Goal: Task Accomplishment & Management: Complete application form

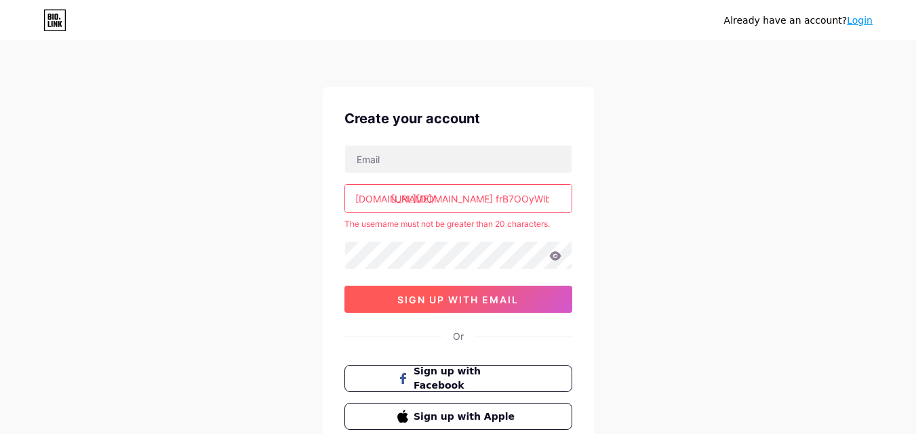
click at [404, 295] on span "sign up with email" at bounding box center [457, 300] width 121 height 12
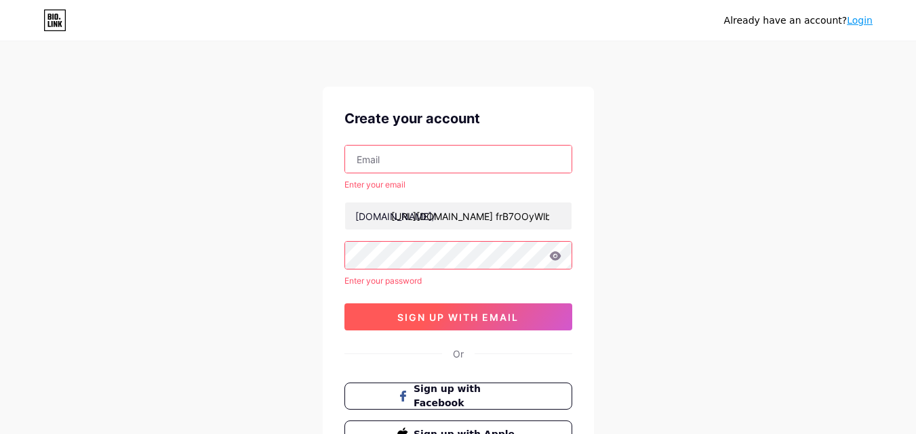
click at [415, 324] on button "sign up with email" at bounding box center [458, 317] width 228 height 27
click at [520, 161] on input "text" at bounding box center [458, 159] width 226 height 27
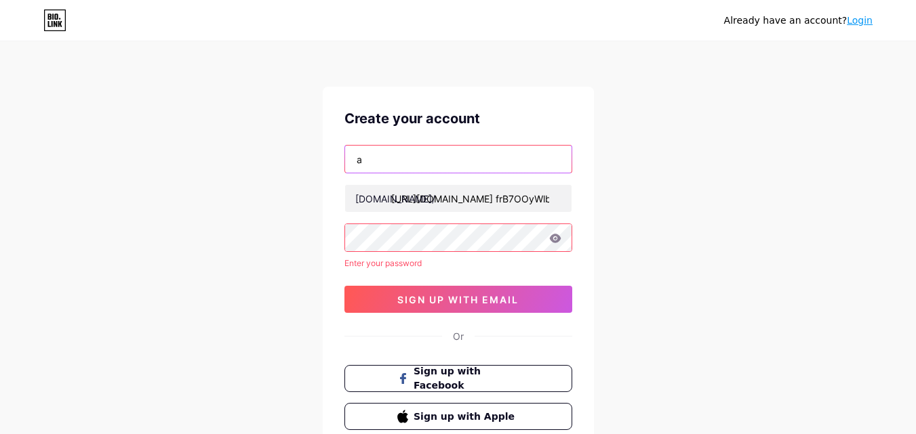
type input "[EMAIL_ADDRESS][DOMAIN_NAME]"
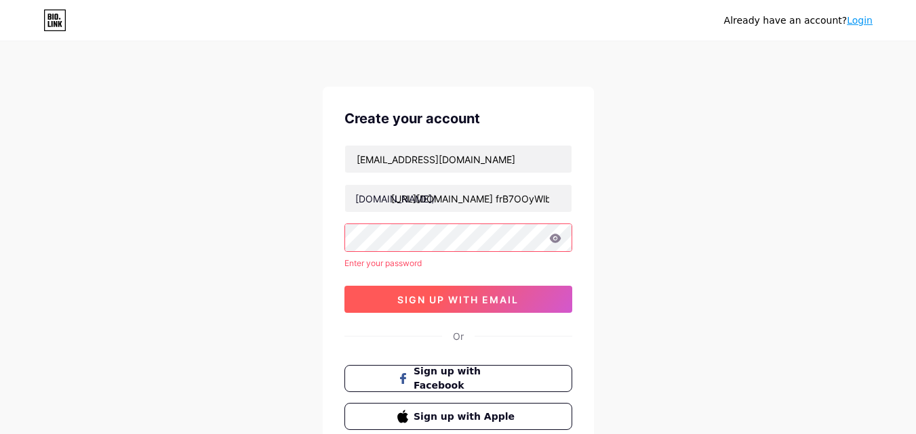
click at [469, 298] on span "sign up with email" at bounding box center [457, 300] width 121 height 12
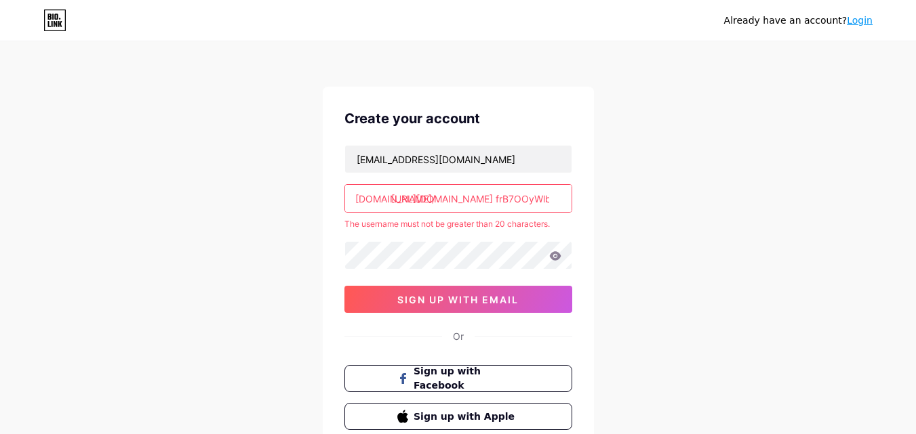
click at [554, 203] on input "https://t.me/ frB7OOyWlbM0ZjA1" at bounding box center [458, 198] width 226 height 27
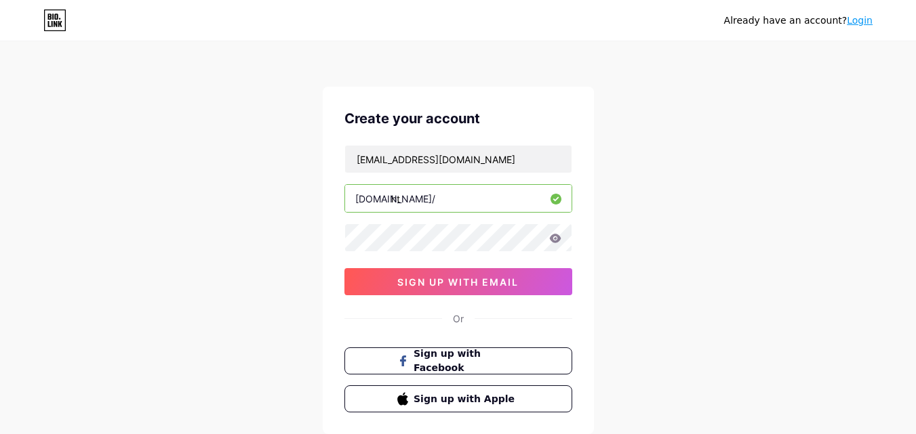
type input "h"
type input "/"
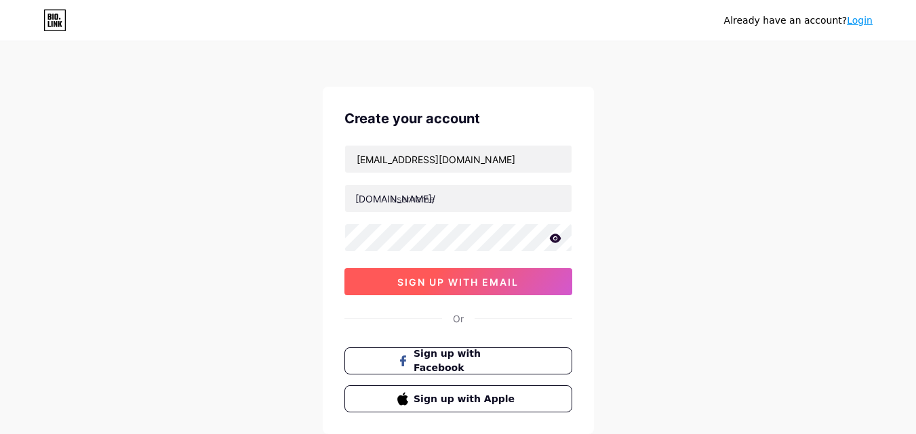
click at [463, 285] on span "sign up with email" at bounding box center [457, 283] width 121 height 12
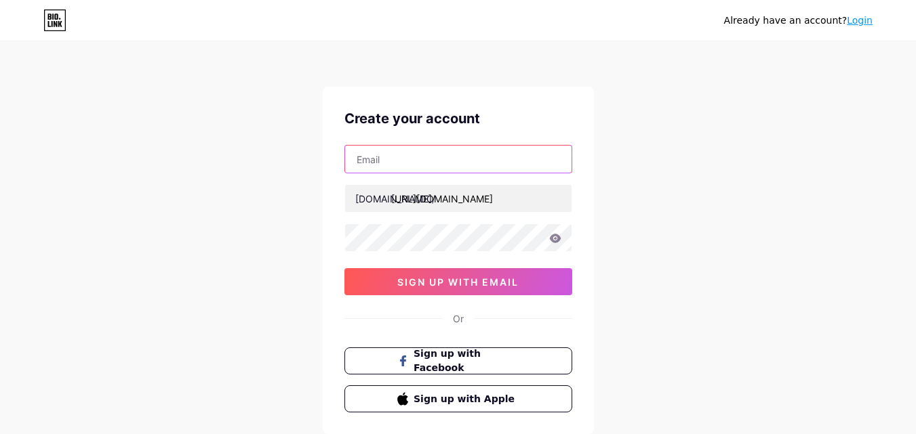
click at [455, 152] on input "text" at bounding box center [458, 159] width 226 height 27
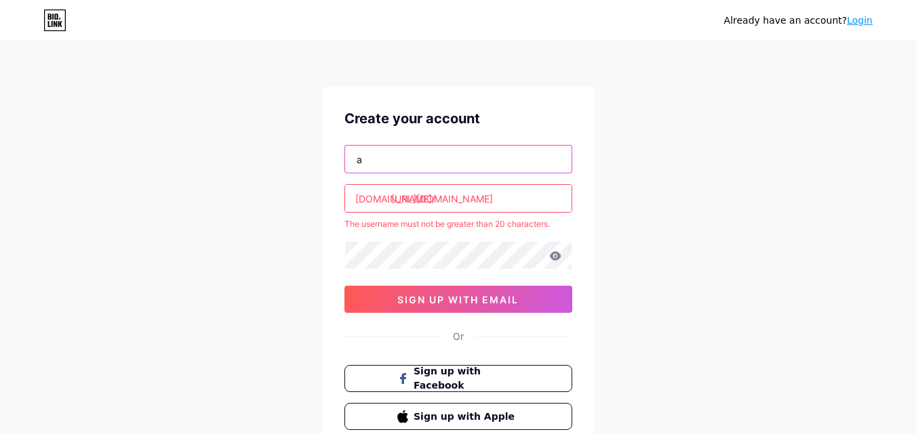
type input "[EMAIL_ADDRESS][DOMAIN_NAME]"
click at [391, 199] on input "[URL][DOMAIN_NAME]" at bounding box center [458, 198] width 226 height 27
click at [503, 207] on input "httpsbiolinknepalikanda=" at bounding box center [458, 198] width 226 height 27
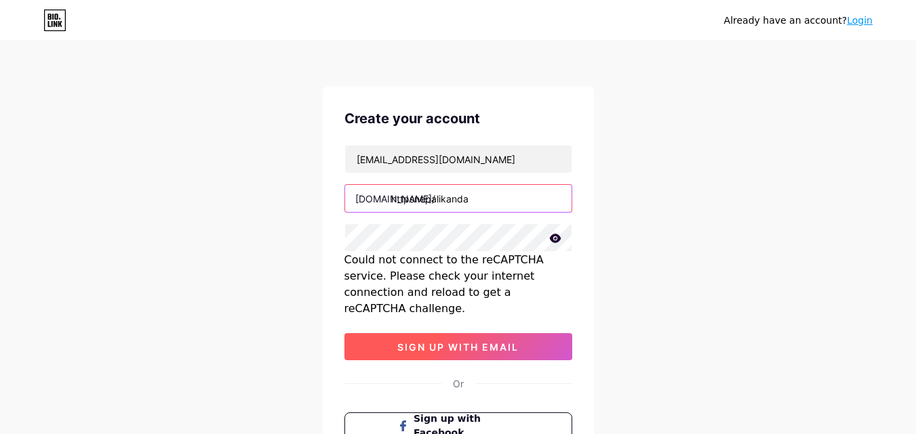
type input "httpsnepalikanda"
click at [499, 342] on span "sign up with email" at bounding box center [457, 348] width 121 height 12
